Goal: Transaction & Acquisition: Purchase product/service

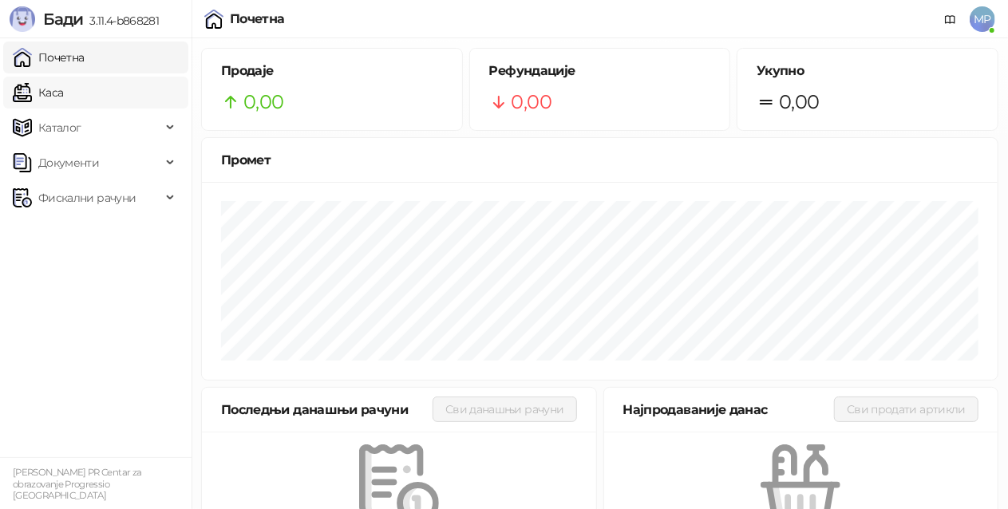
click at [63, 101] on link "Каса" at bounding box center [38, 93] width 50 height 32
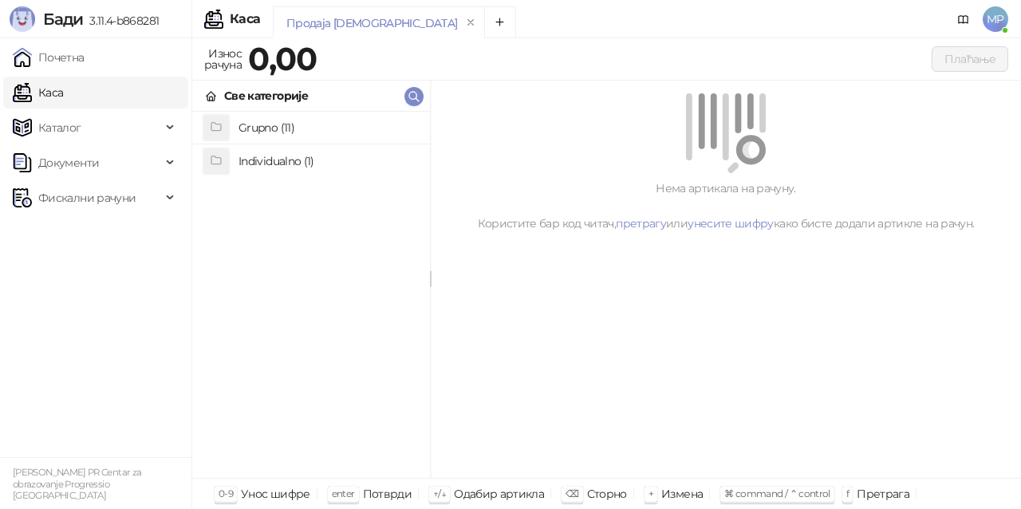
click at [324, 165] on h4 "Individualno (1)" at bounding box center [328, 161] width 179 height 26
click at [307, 129] on h4 "IPRU" at bounding box center [328, 129] width 179 height 26
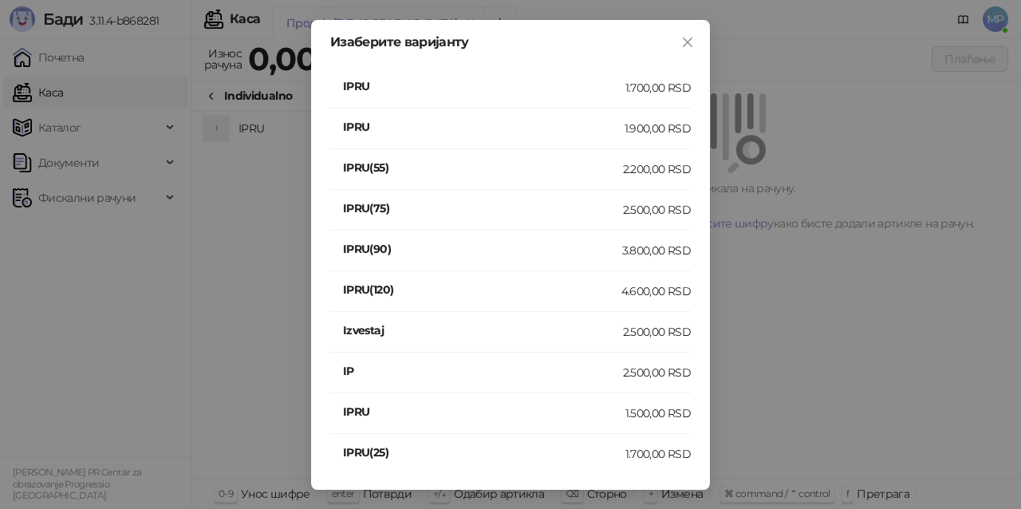
click at [654, 128] on div "1.900,00 RSD" at bounding box center [658, 129] width 66 height 18
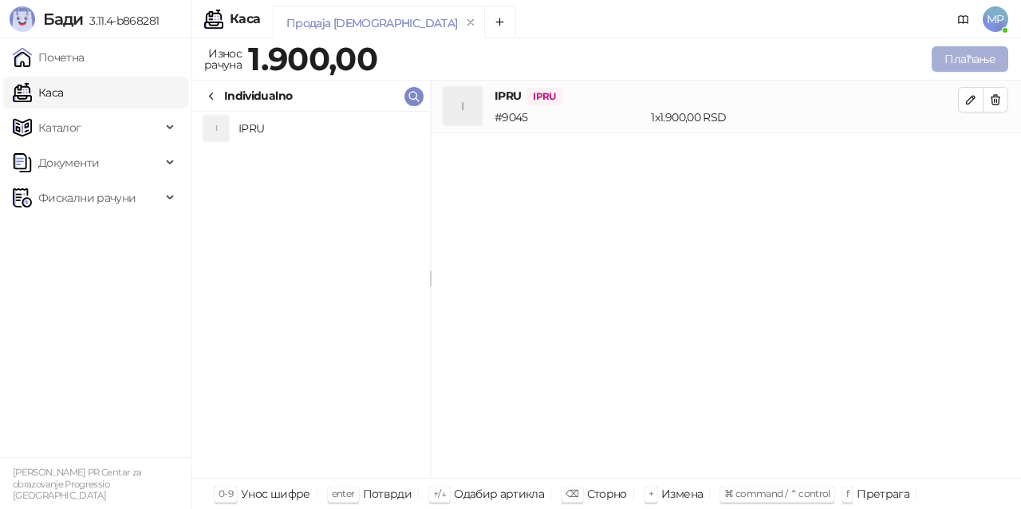
click at [970, 65] on button "Плаћање" at bounding box center [970, 59] width 77 height 26
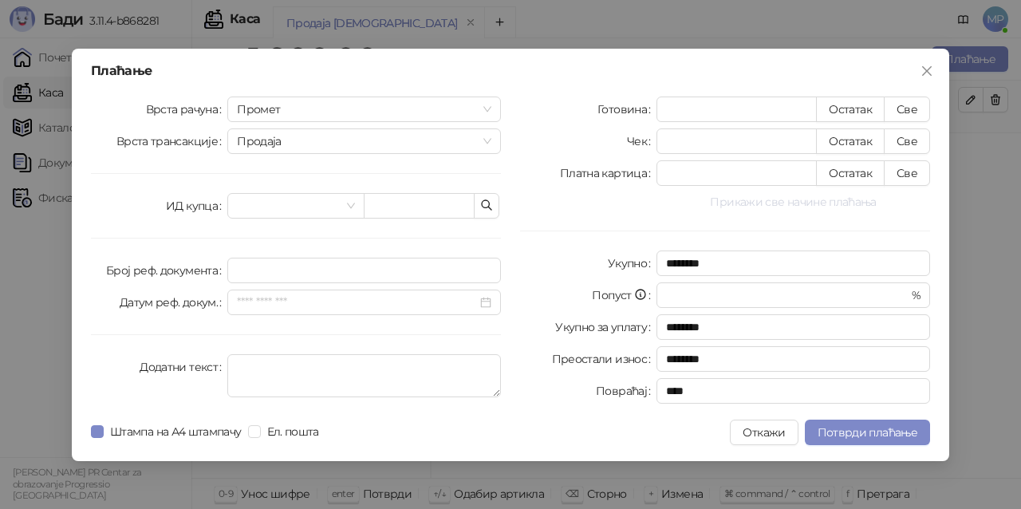
click at [751, 196] on button "Прикажи све начине плаћања" at bounding box center [794, 201] width 274 height 19
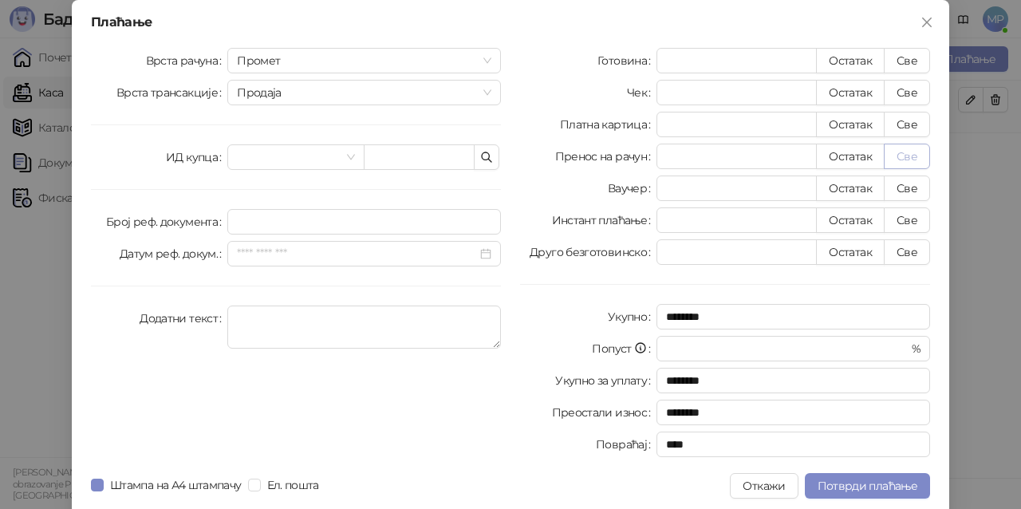
click at [906, 156] on button "Све" at bounding box center [907, 157] width 46 height 26
type input "****"
click at [885, 488] on span "Потврди плаћање" at bounding box center [868, 486] width 100 height 14
